Goal: Task Accomplishment & Management: Manage account settings

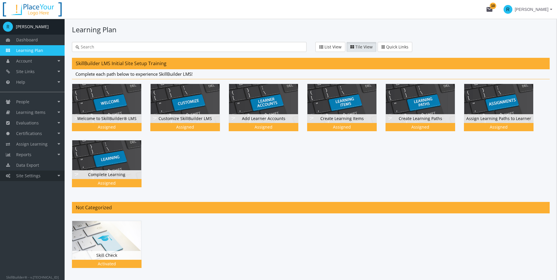
click at [35, 176] on span "Site Settings" at bounding box center [28, 176] width 24 height 6
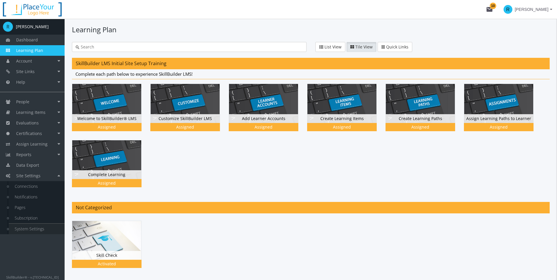
click at [33, 231] on link "System Settings" at bounding box center [37, 229] width 56 height 11
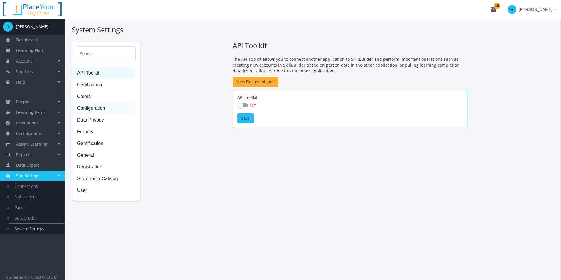
click at [91, 110] on span "Configuration" at bounding box center [104, 109] width 63 height 12
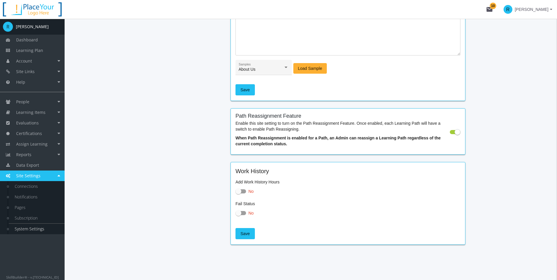
scroll to position [610, 0]
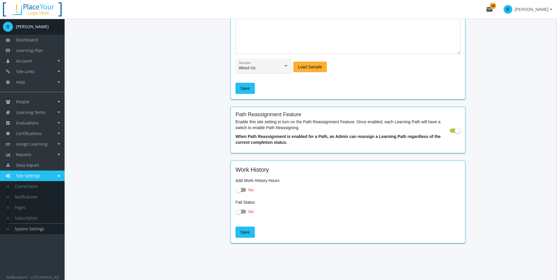
click at [453, 130] on span at bounding box center [455, 131] width 11 height 4
click at [450, 132] on input "checkbox" at bounding box center [450, 132] width 0 height 0
checkbox input "false"
click at [40, 113] on span "Learning Items" at bounding box center [30, 113] width 29 height 6
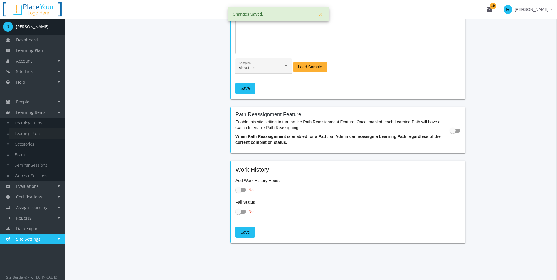
click at [32, 132] on link "Learning Paths" at bounding box center [37, 133] width 56 height 11
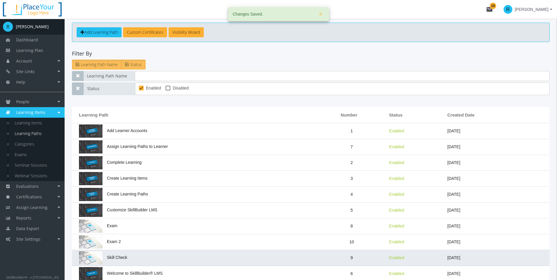
scroll to position [59, 0]
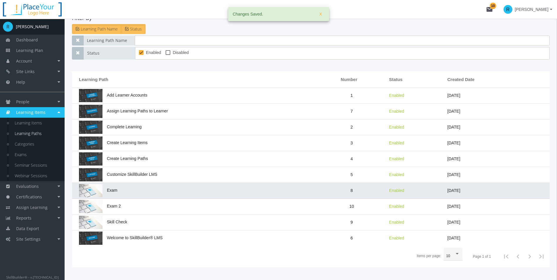
click at [134, 185] on td "Exam" at bounding box center [194, 191] width 245 height 16
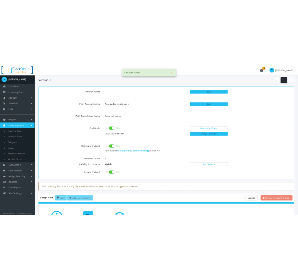
scroll to position [147, 0]
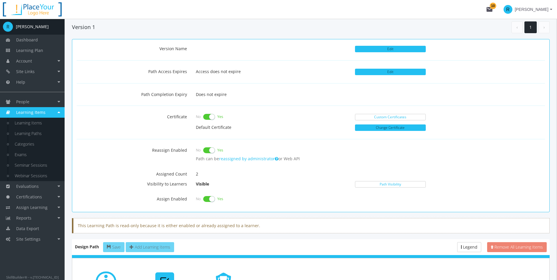
drag, startPoint x: 151, startPoint y: 148, endPoint x: 308, endPoint y: 160, distance: 158.1
click at [308, 160] on div "Reassign Enabled No Yes Path can be reassigned by administrator or Web API" at bounding box center [310, 154] width 477 height 19
click at [308, 160] on p "Path can be reassigned by administrator or Web API" at bounding box center [331, 159] width 270 height 6
